Goal: Find specific page/section: Find specific page/section

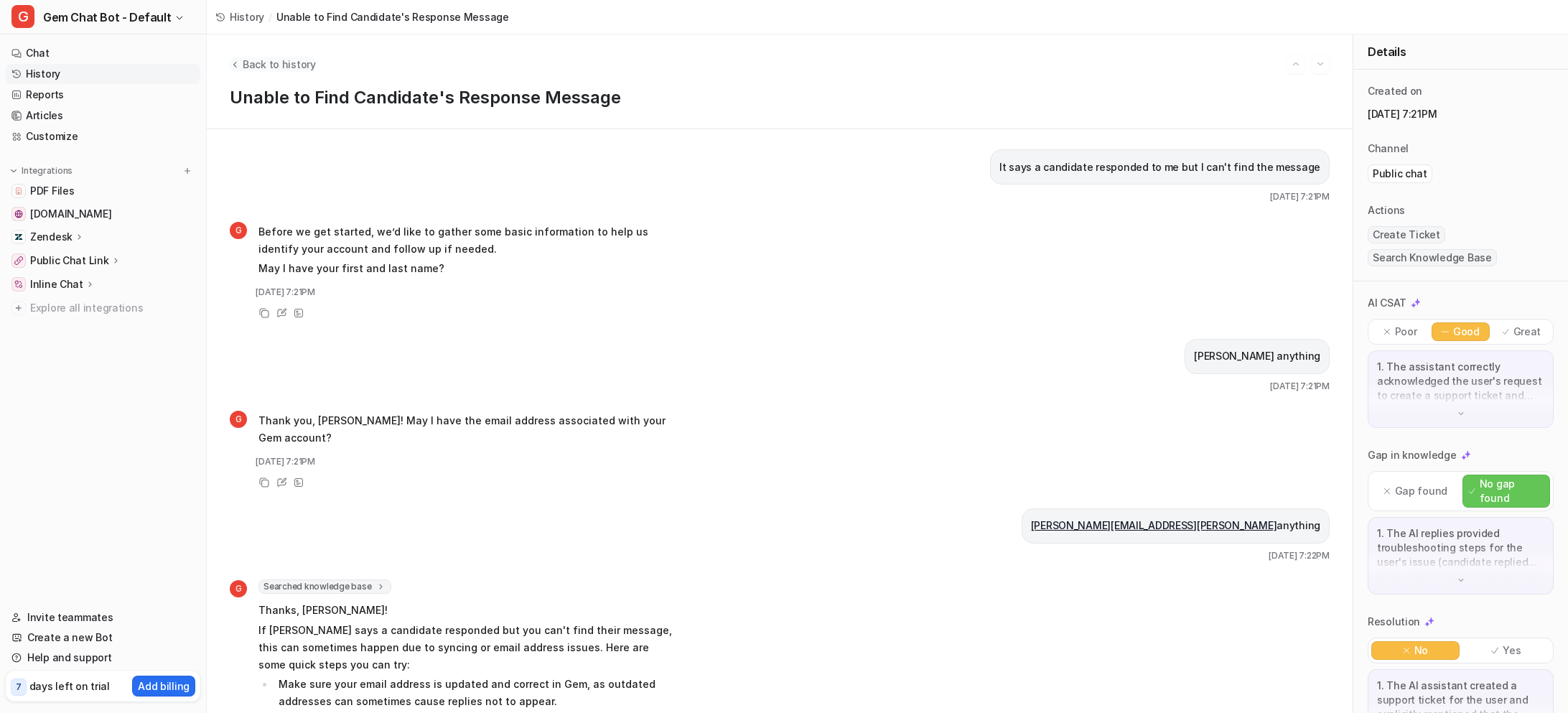
click at [289, 65] on span "Back to history" at bounding box center [279, 64] width 73 height 15
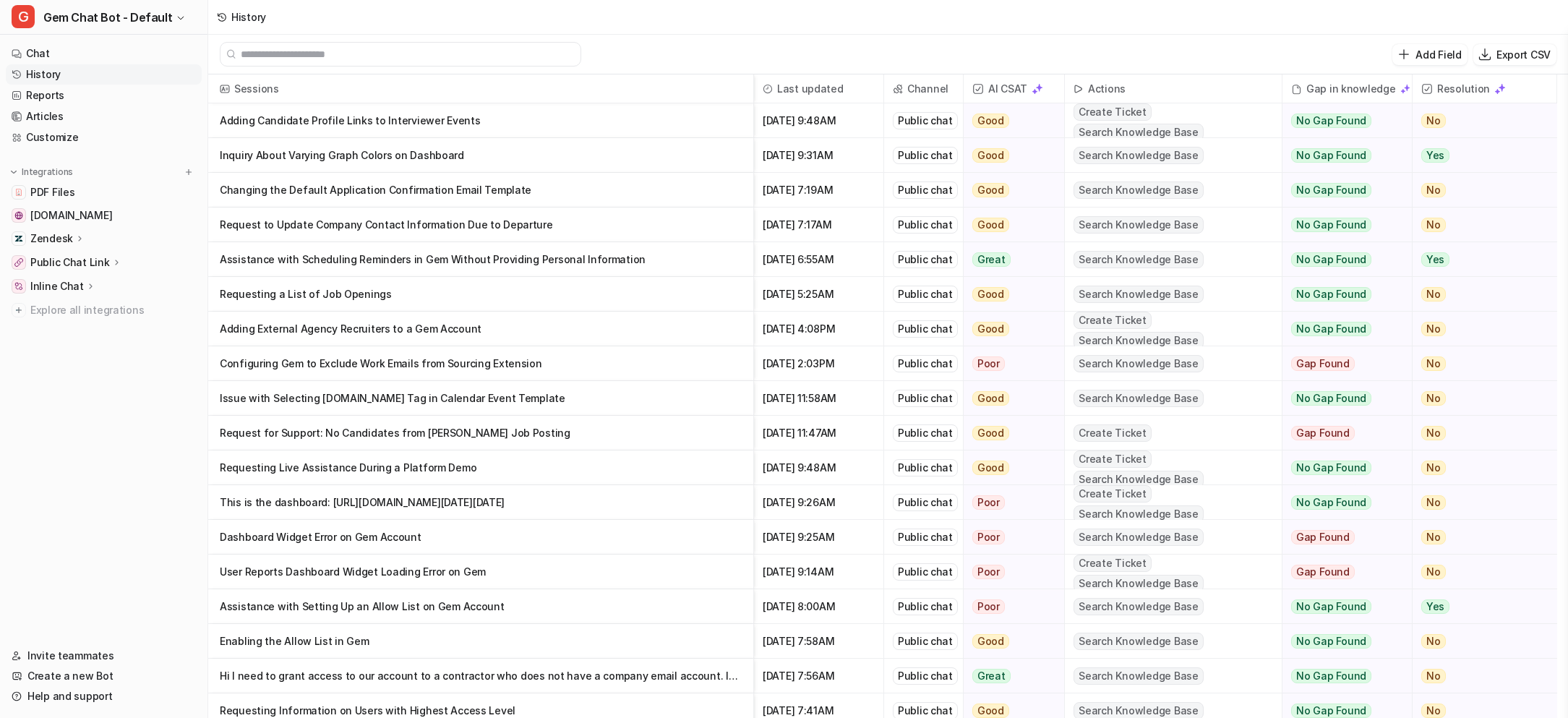
click at [513, 115] on p "Adding Candidate Profile Links to Interviewer Events" at bounding box center [480, 120] width 522 height 34
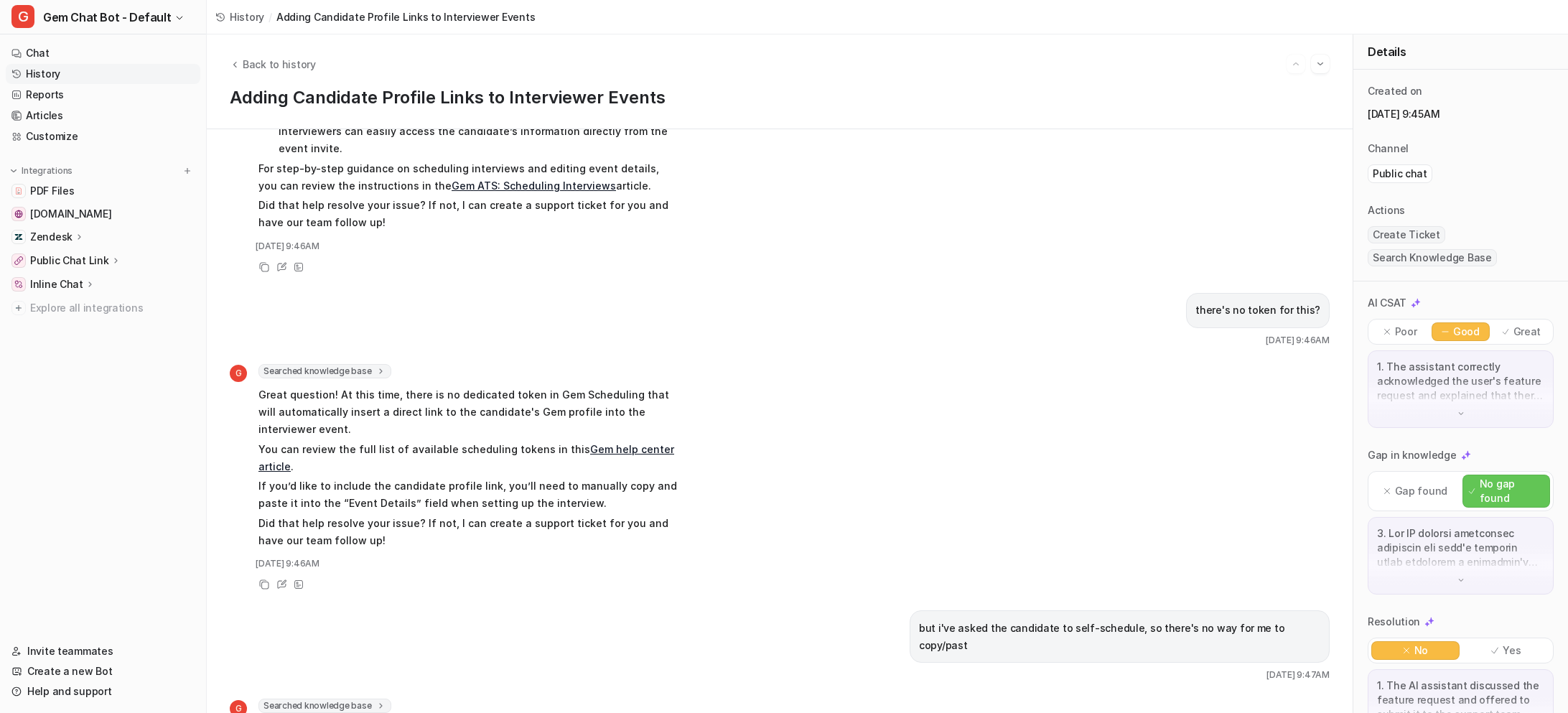
scroll to position [761, 0]
